Goal: Task Accomplishment & Management: Complete application form

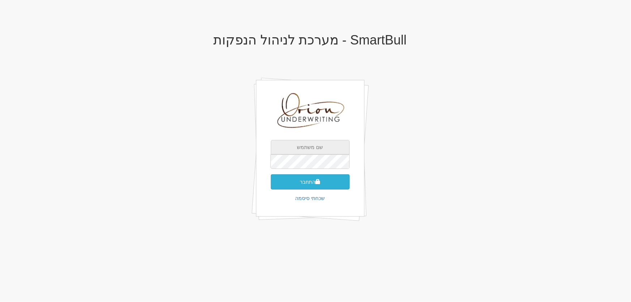
type input "[EMAIL_ADDRESS][DOMAIN_NAME]"
click at [309, 177] on button "התחבר" at bounding box center [310, 181] width 79 height 15
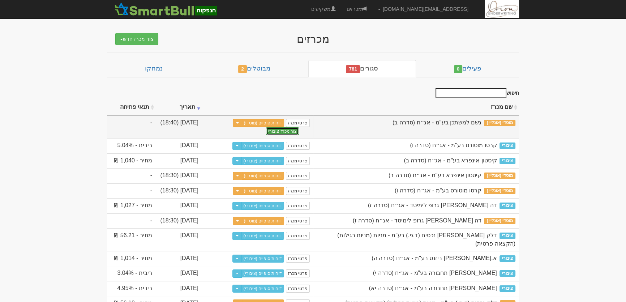
click at [282, 130] on button "צור מכרז ציבורי" at bounding box center [282, 131] width 33 height 8
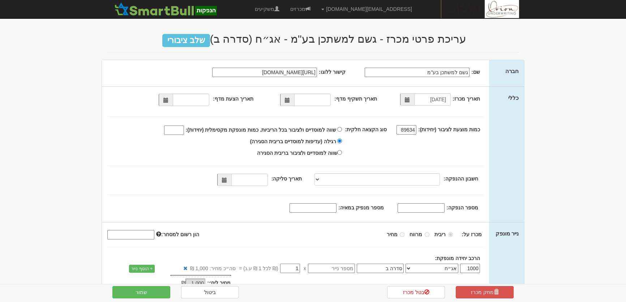
click at [288, 102] on span at bounding box center [287, 100] width 5 height 5
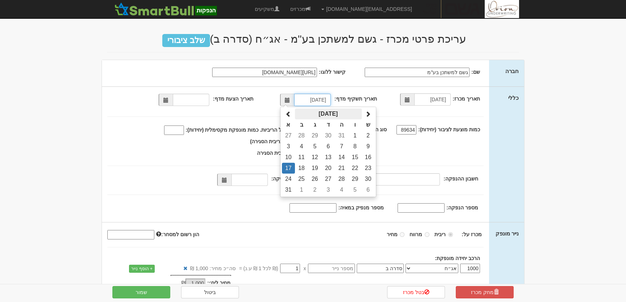
click at [337, 113] on th "אוגוסט 2025" at bounding box center [328, 113] width 67 height 11
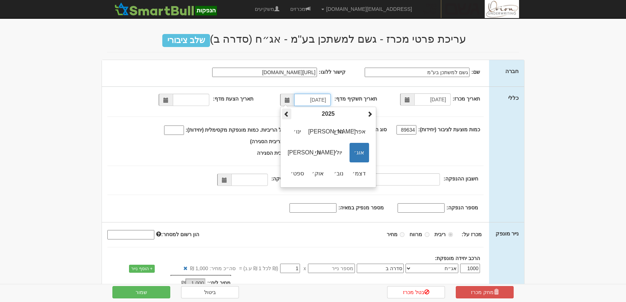
click at [286, 114] on span at bounding box center [287, 114] width 6 height 6
click at [298, 151] on span "מאי" at bounding box center [298, 153] width 20 height 20
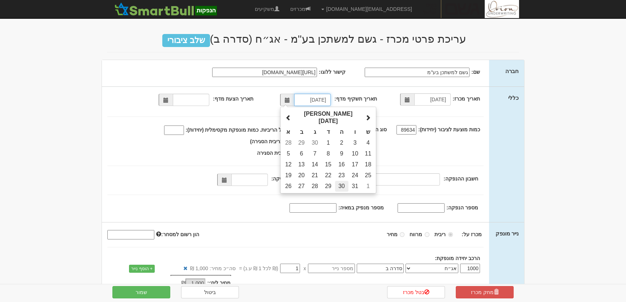
click at [342, 181] on td "30" at bounding box center [341, 186] width 13 height 11
type input "30/05/2024"
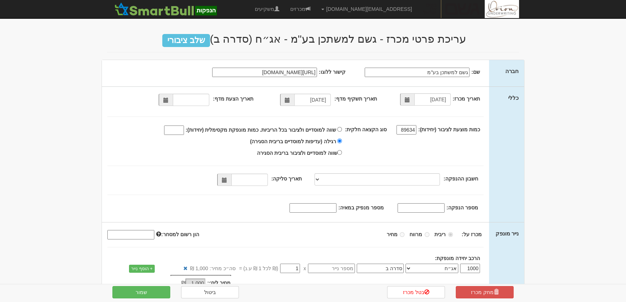
click at [340, 128] on label "שווה למוסדיים ולציבור בכל הריביות. כמות מונפקת מקסימלית (יחידות):" at bounding box center [251, 130] width 184 height 13
click at [340, 128] on input "שווה למוסדיים ולציבור בכל הריביות. כמות מונפקת מקסימלית (יחידות):" at bounding box center [339, 129] width 5 height 5
radio input "true"
click at [182, 131] on input "שווה למוסדיים ולציבור בכל הריביות. כמות מונפקת מקסימלית (יחידות):" at bounding box center [174, 129] width 20 height 9
click at [170, 104] on span at bounding box center [166, 100] width 14 height 12
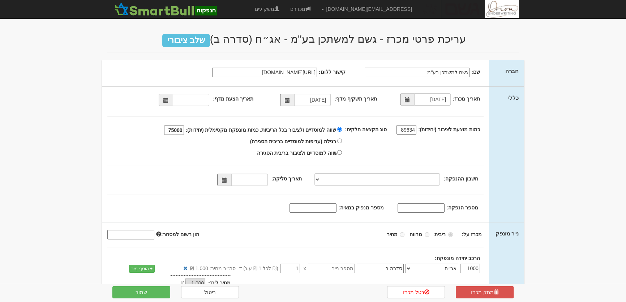
type input "75000"
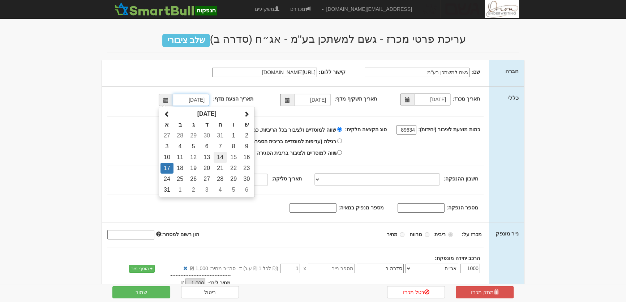
click at [223, 157] on td "14" at bounding box center [220, 157] width 13 height 11
type input "14/08/2025"
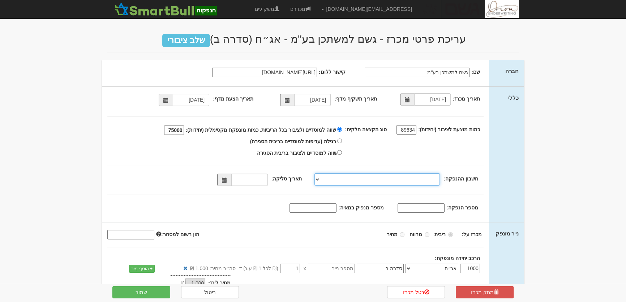
click at [317, 180] on select "מזרחי, 480, 123775, IL56 0204 8000 0000 0123 775 מזרחי, 480, 123767, IL78 0204 …" at bounding box center [376, 179] width 125 height 12
select select "מזרחי, 480, 123775, IL56 0204 8000 0000 0123 775"
click at [316, 173] on select "מזרחי, 480, 123775, IL56 0204 8000 0000 0123 775 מזרחי, 480, 123767, IL78 0204 …" at bounding box center [376, 179] width 125 height 12
click at [227, 180] on span at bounding box center [224, 179] width 5 height 5
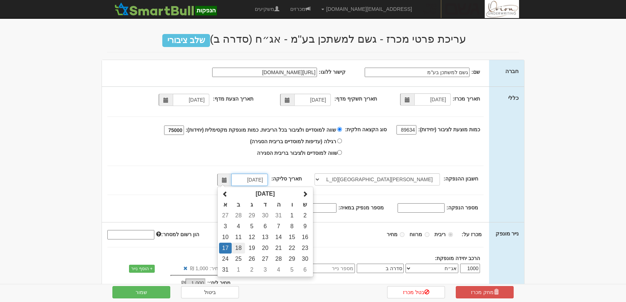
click at [241, 248] on td "18" at bounding box center [238, 247] width 13 height 11
type input "18/08/2025"
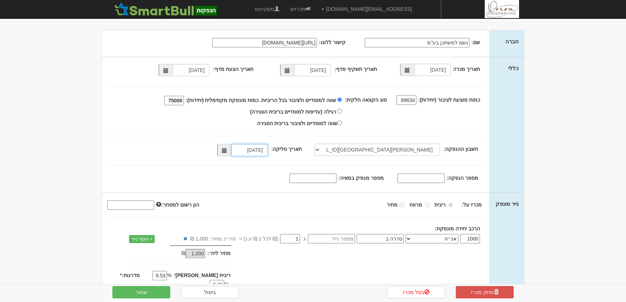
scroll to position [79, 0]
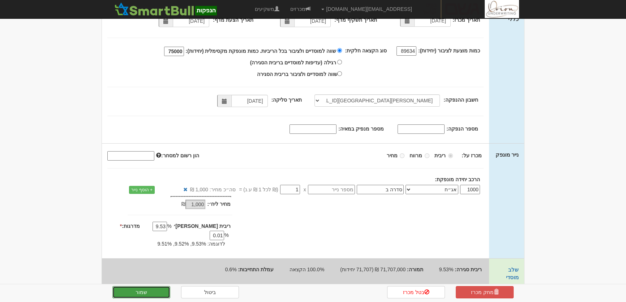
click at [151, 291] on button "שמור" at bounding box center [141, 292] width 58 height 12
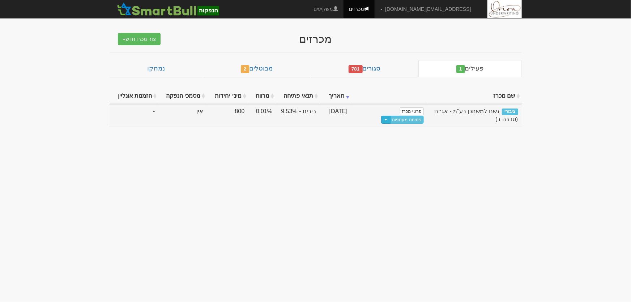
click at [381, 116] on button "Toggle Dropdown" at bounding box center [385, 120] width 9 height 8
click at [390, 116] on link "פתיחת מעטפות" at bounding box center [407, 120] width 34 height 8
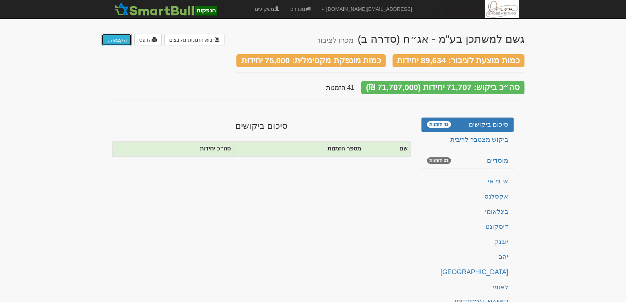
click at [110, 41] on button "הקצאה..." at bounding box center [117, 40] width 30 height 12
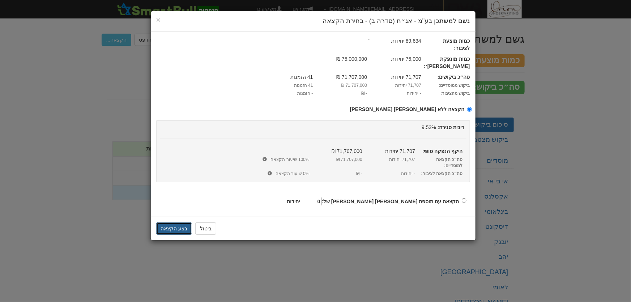
click at [172, 222] on button "בצע הקצאה" at bounding box center [174, 228] width 36 height 12
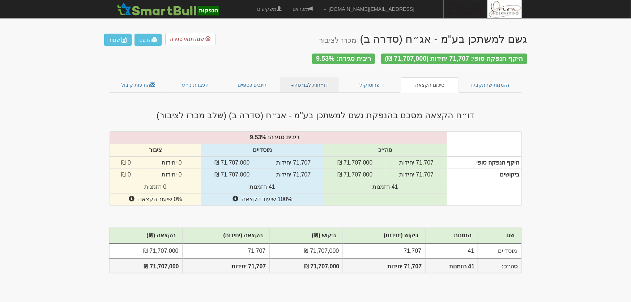
click at [316, 83] on link "דו״חות לבורסה" at bounding box center [309, 84] width 59 height 15
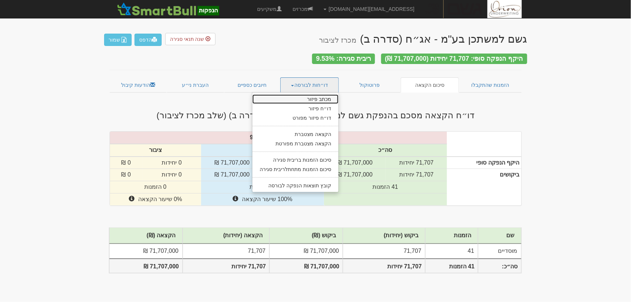
click at [315, 95] on link "מכתב פיזור" at bounding box center [295, 98] width 86 height 9
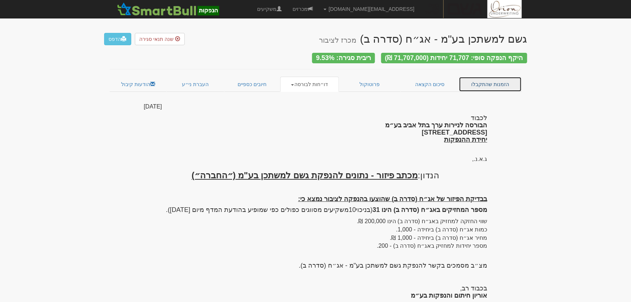
click at [491, 81] on link "הזמנות שהתקבלו" at bounding box center [490, 84] width 63 height 15
